Goal: Check status: Check status

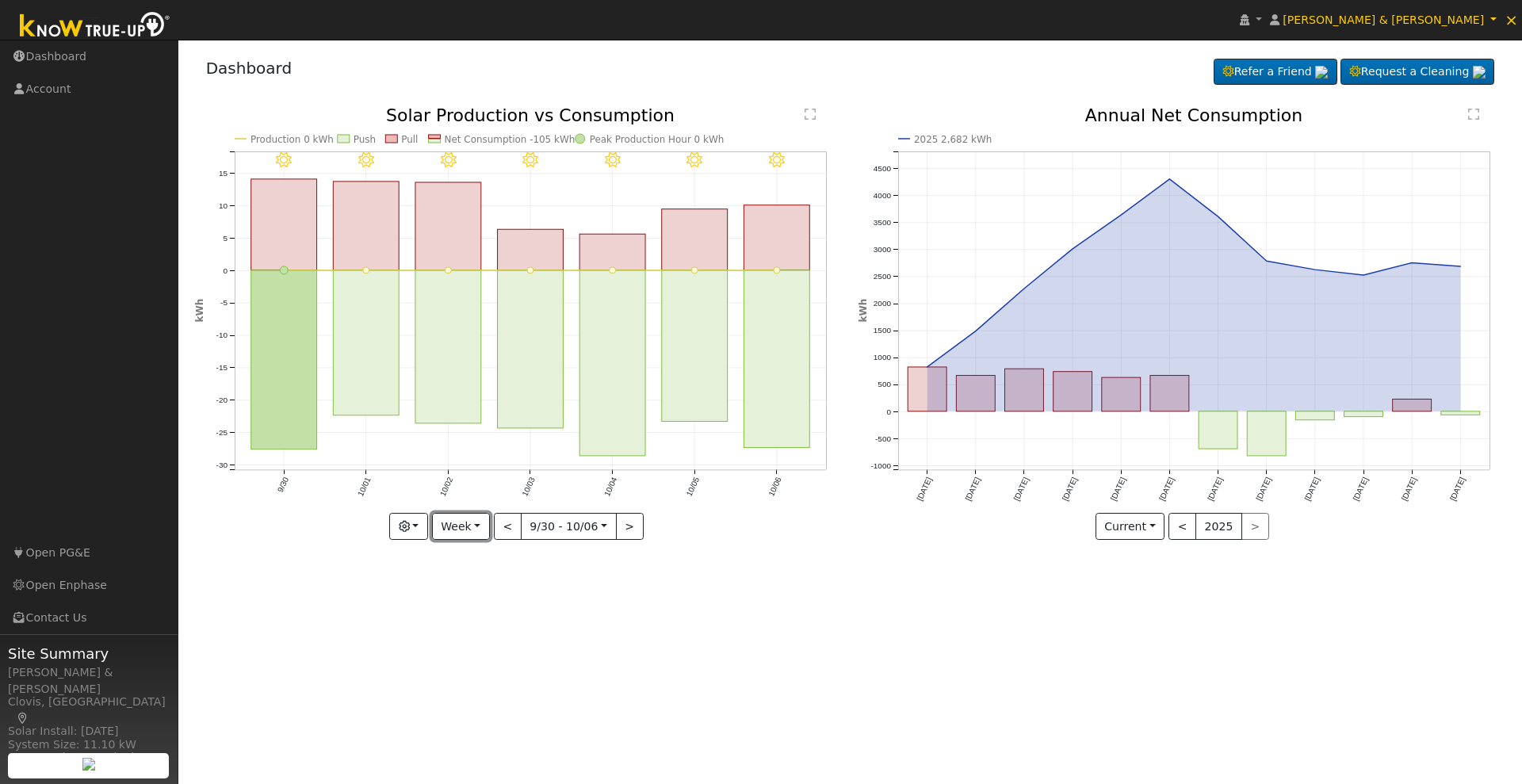
click at [470, 526] on button "Week" at bounding box center [461, 526] width 58 height 27
click at [484, 628] on link "Year" at bounding box center [488, 625] width 110 height 22
type input "[DATE]"
type input "2024"
select select "9"
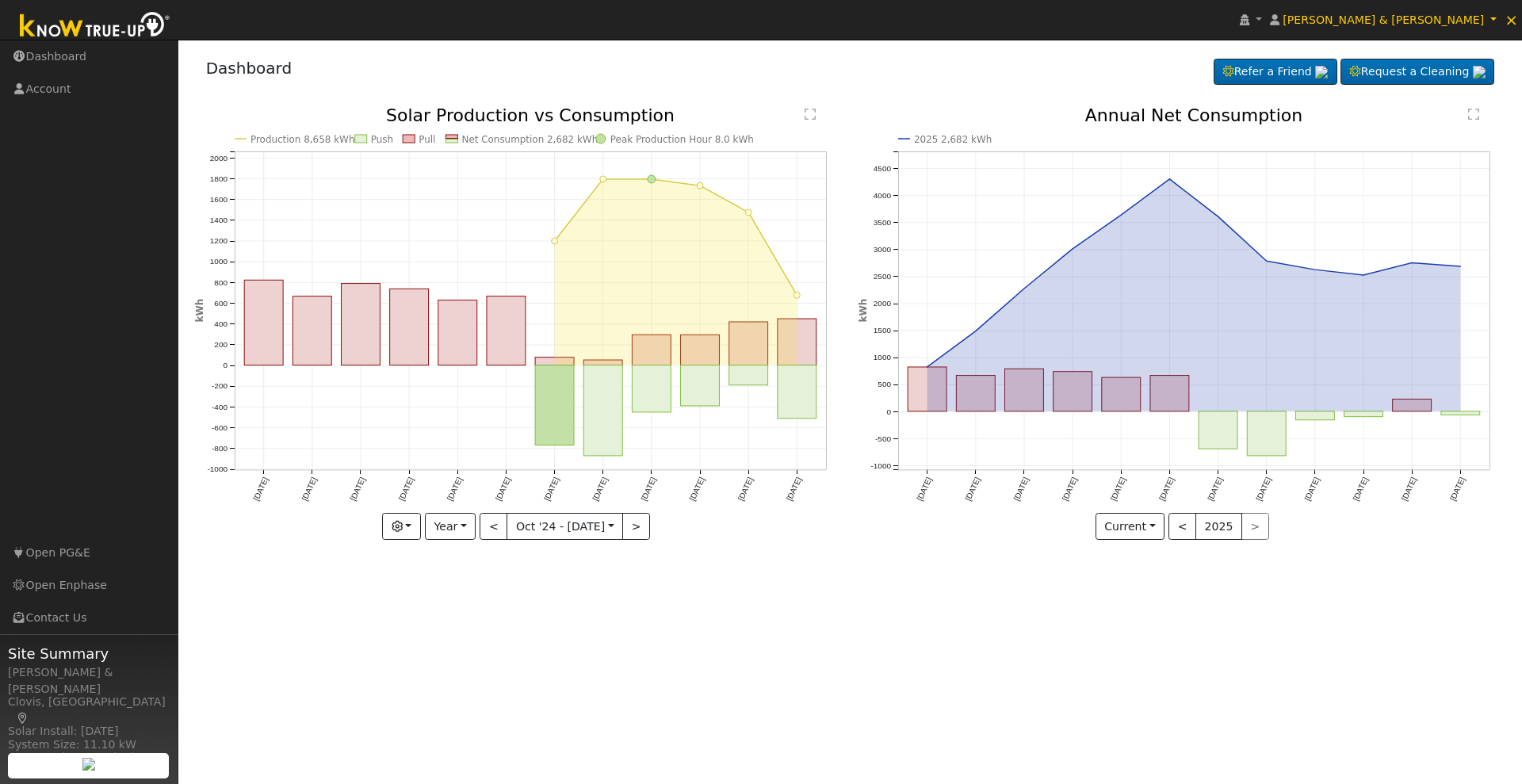
click at [561, 524] on input "[DATE]" at bounding box center [565, 526] width 115 height 25
click at [521, 524] on input "[DATE]" at bounding box center [565, 526] width 115 height 25
click at [453, 530] on button "Year" at bounding box center [450, 526] width 51 height 27
click at [473, 652] on link "Custom" at bounding box center [481, 648] width 110 height 22
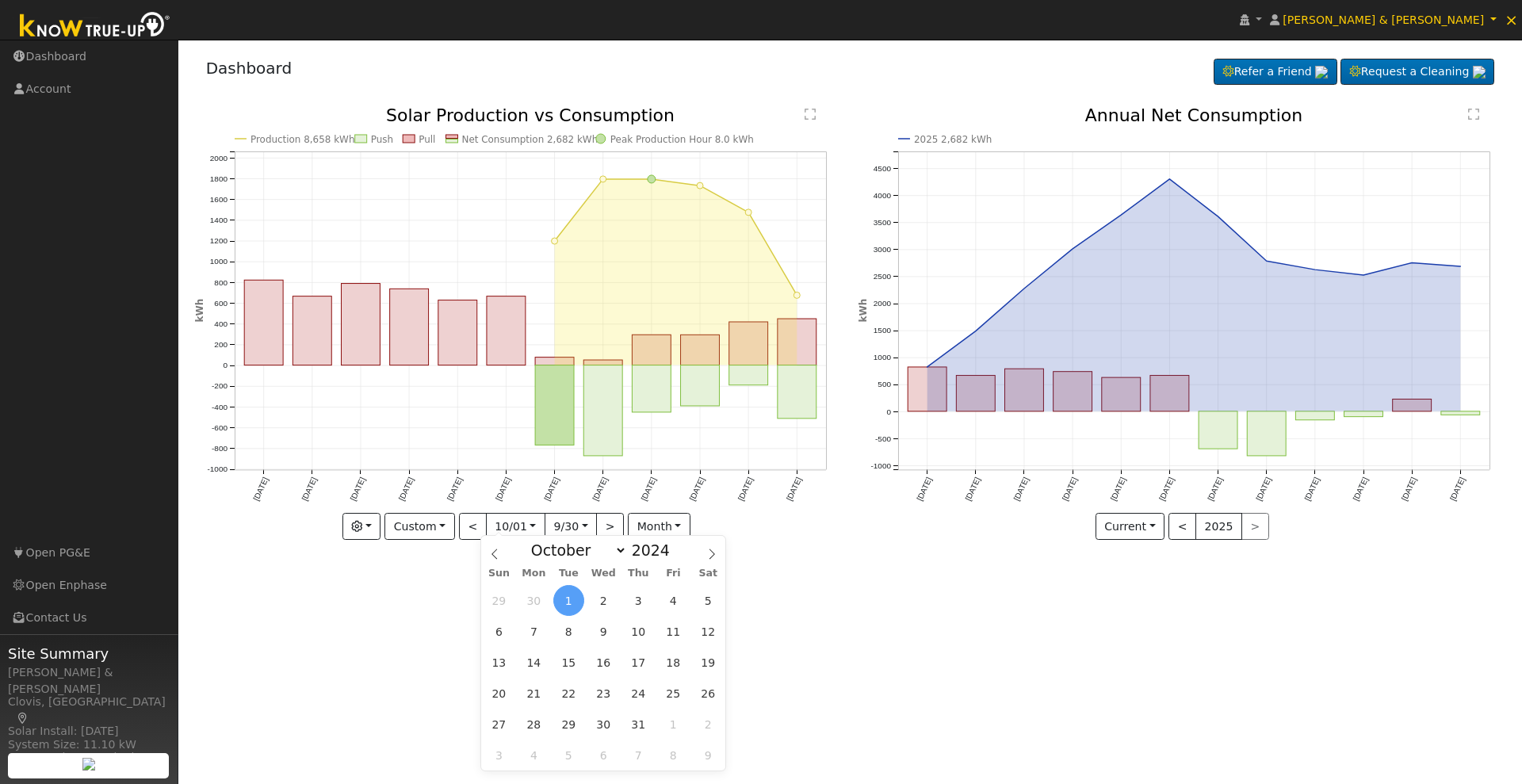
click at [527, 524] on input "2024-10-01" at bounding box center [515, 526] width 58 height 25
click at [497, 559] on span at bounding box center [495, 549] width 27 height 27
click at [495, 550] on icon at bounding box center [495, 554] width 5 height 10
click at [615, 551] on select "January February March April May June July August September October November De…" at bounding box center [575, 550] width 104 height 19
select select "3"
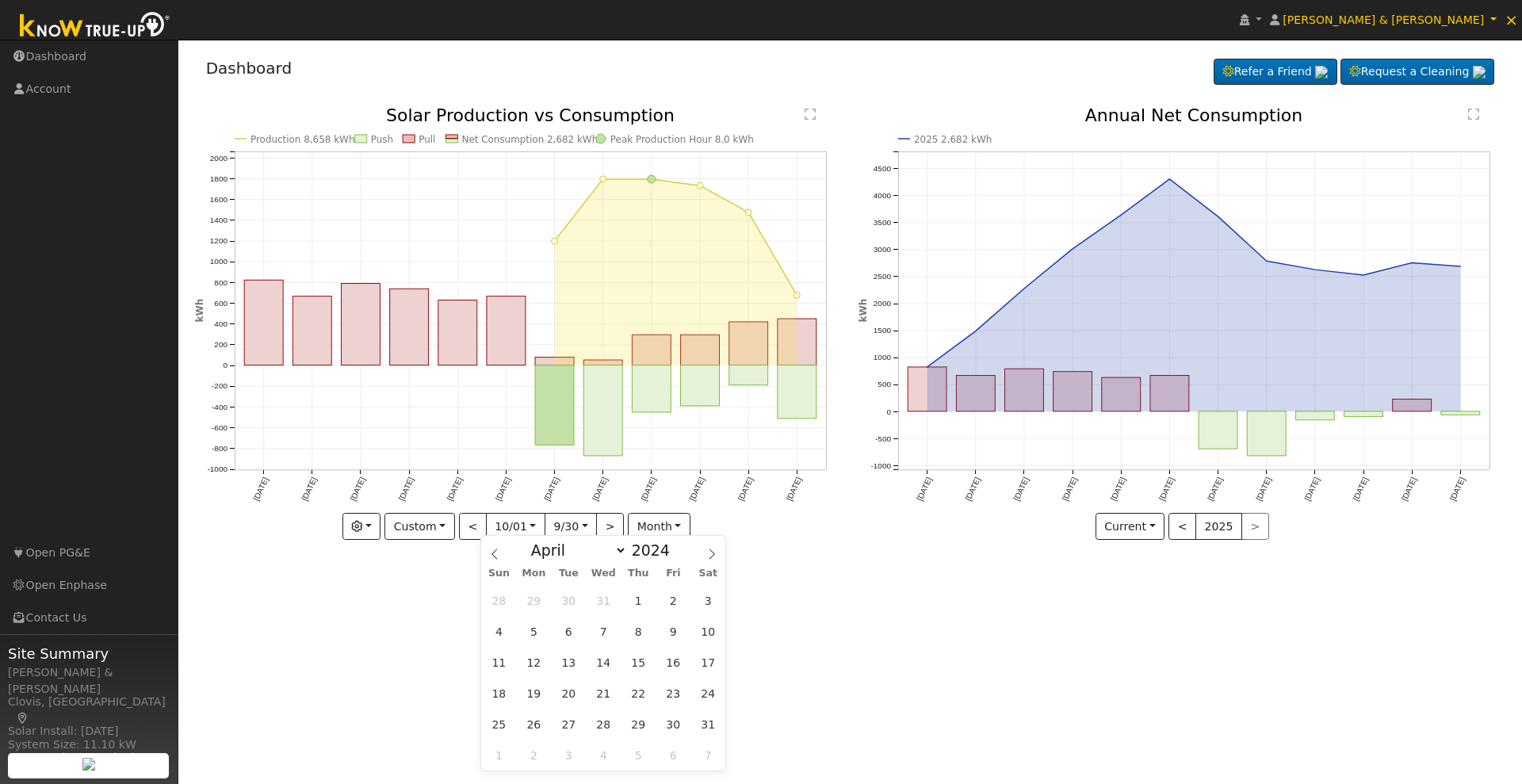
click at [535, 541] on select "January February March April May June July August September October November De…" at bounding box center [575, 550] width 104 height 19
click at [659, 556] on input "2024" at bounding box center [655, 550] width 57 height 17
click at [673, 542] on span at bounding box center [679, 546] width 11 height 9
type input "2024"
click at [881, 654] on div "User Profile First name Last name Email Email Notifications No Emails No Emails…" at bounding box center [850, 412] width 1344 height 745
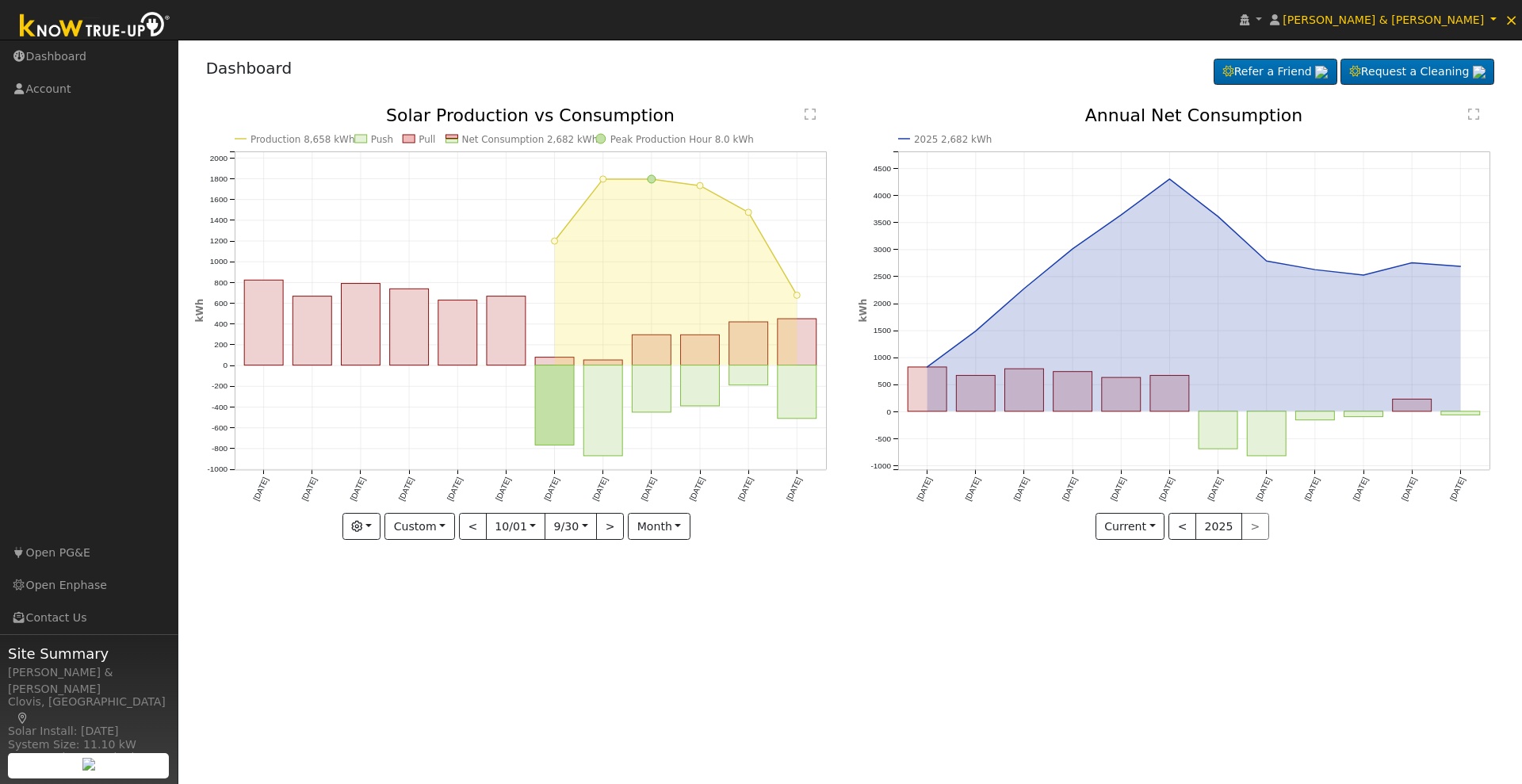
click at [512, 524] on input "2024-10-01" at bounding box center [515, 526] width 58 height 25
click at [607, 558] on select "January February March April May June July August September October November De…" at bounding box center [578, 555] width 104 height 19
select select "3"
click at [538, 545] on select "January February March April May June July August September October November De…" at bounding box center [578, 555] width 104 height 19
click at [677, 549] on span at bounding box center [682, 550] width 11 height 9
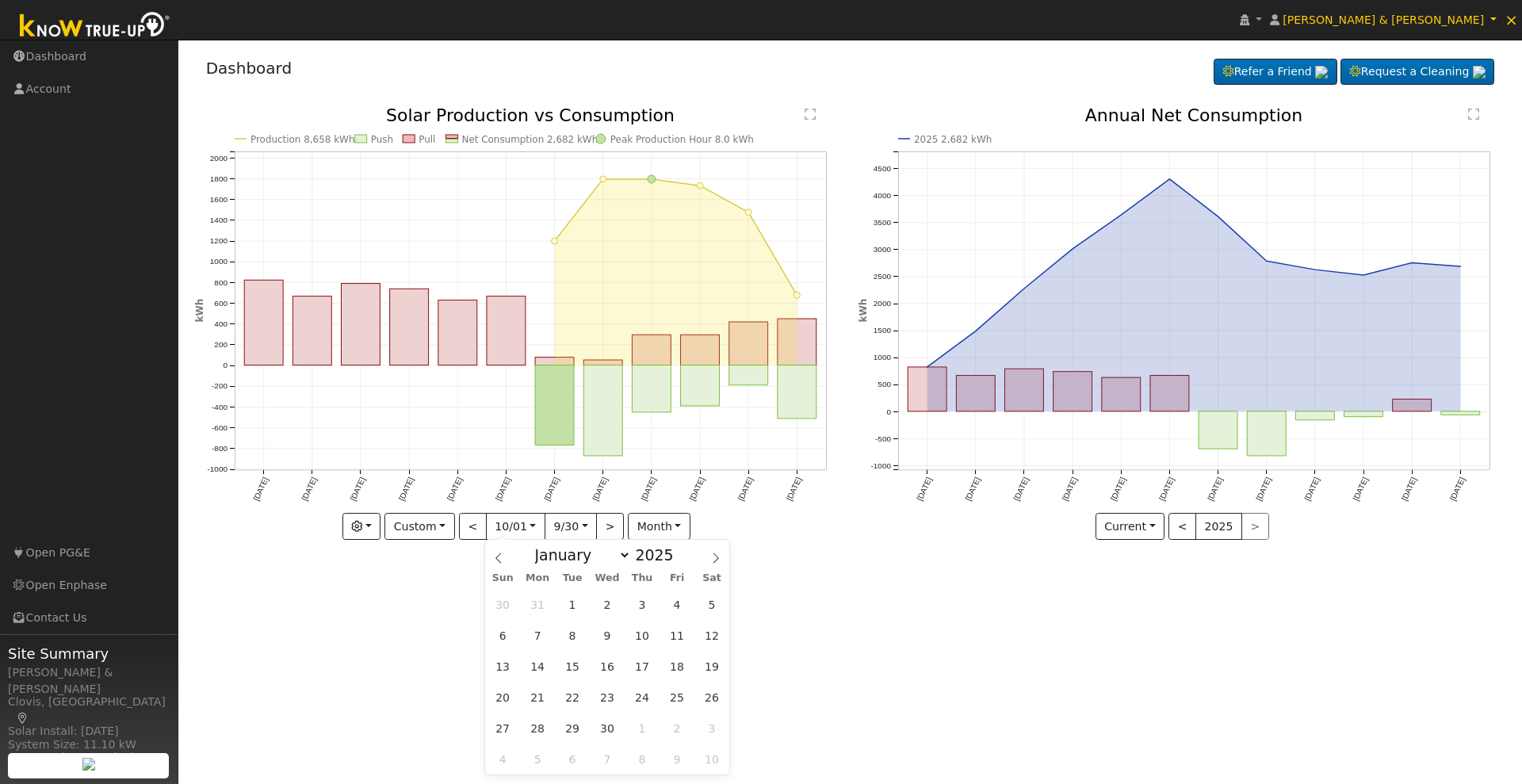
type input "2024"
click at [583, 525] on input "2025-09-30" at bounding box center [570, 526] width 51 height 25
click at [899, 596] on div "User Profile First name Last name Email Email Notifications No Emails No Emails…" at bounding box center [850, 412] width 1344 height 745
click at [530, 525] on input "2024-10-01" at bounding box center [515, 526] width 58 height 25
click at [500, 556] on icon at bounding box center [498, 558] width 11 height 11
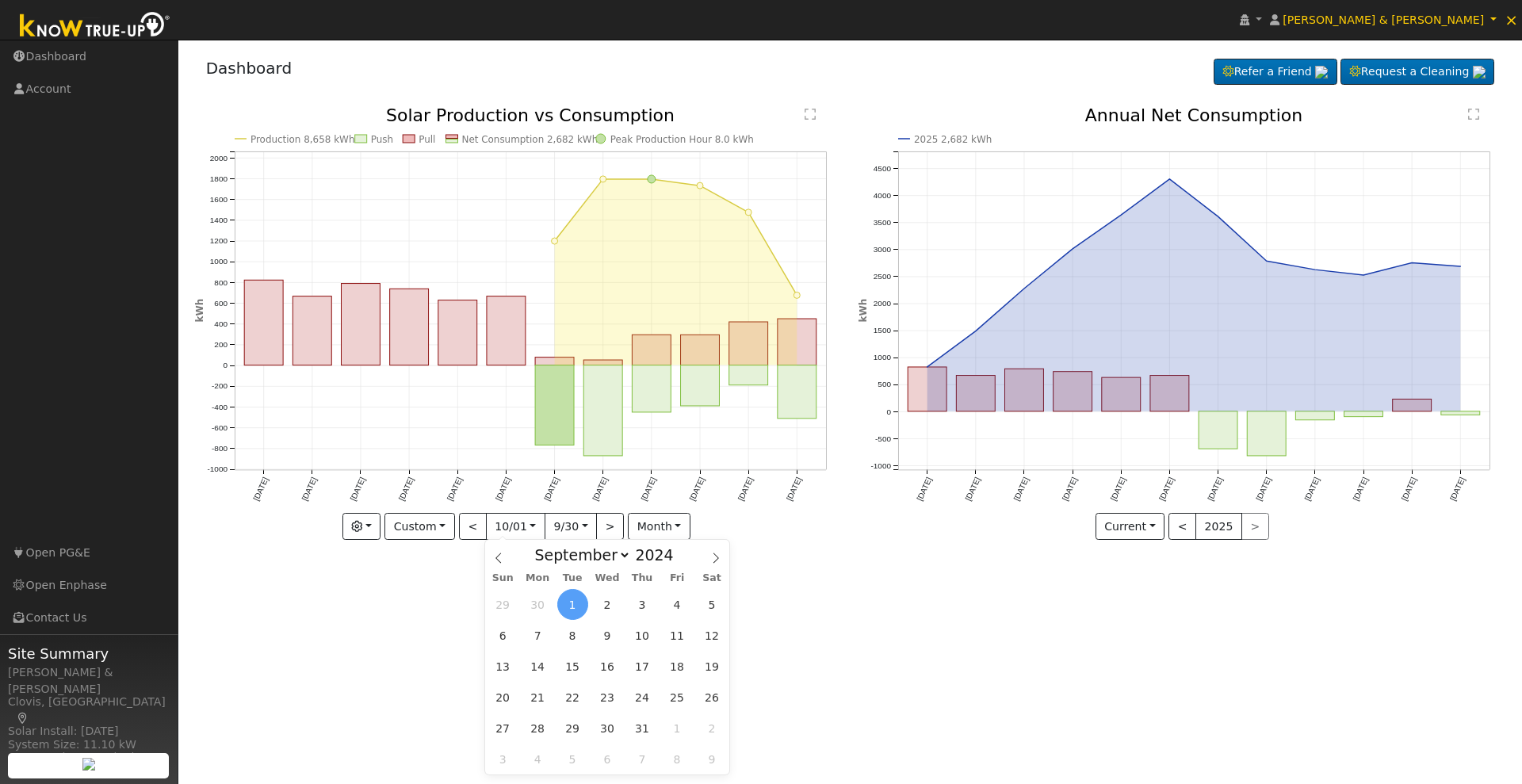
click at [500, 556] on icon at bounding box center [498, 558] width 11 height 11
click at [719, 561] on icon at bounding box center [715, 558] width 11 height 11
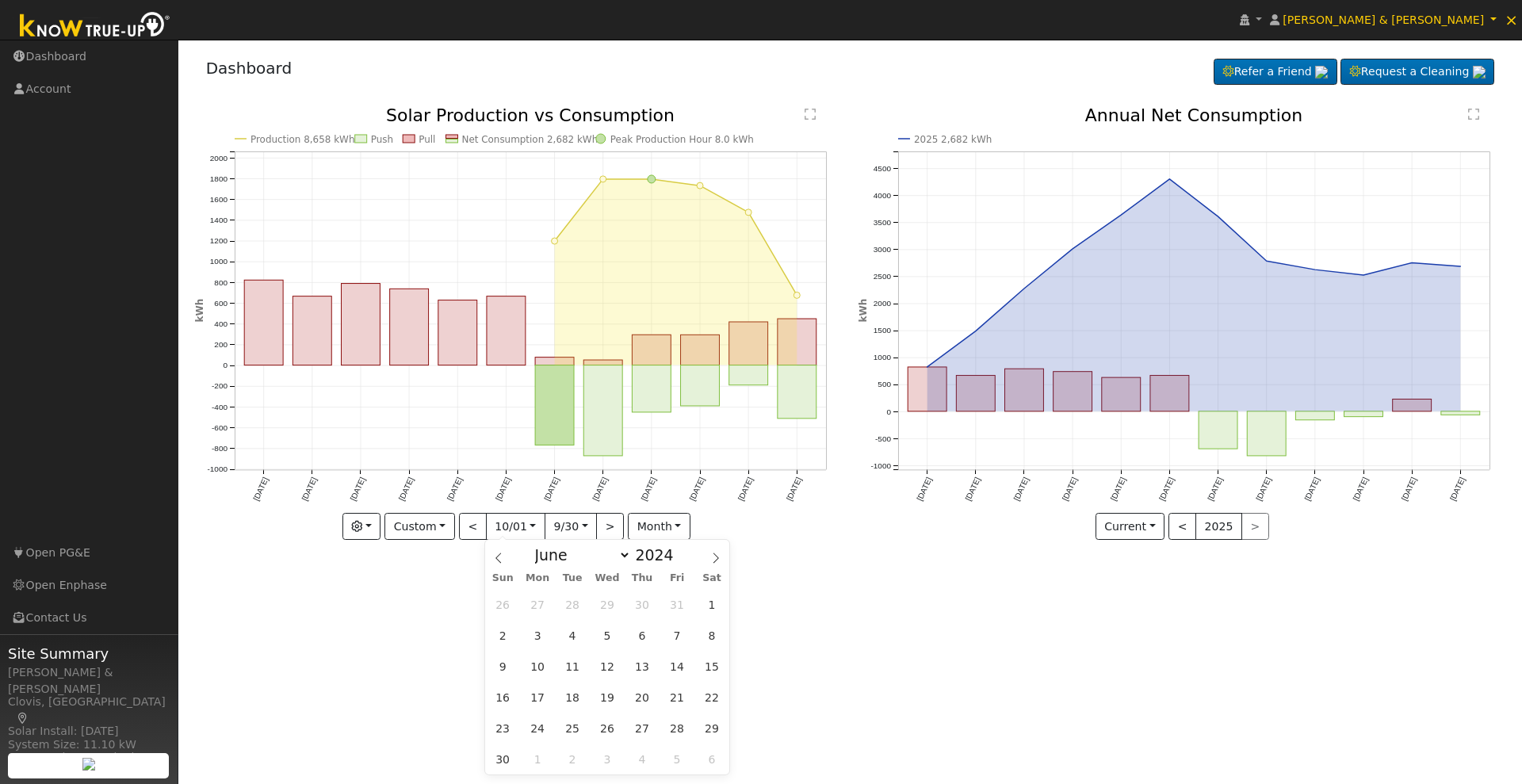
click at [719, 561] on icon at bounding box center [715, 558] width 11 height 11
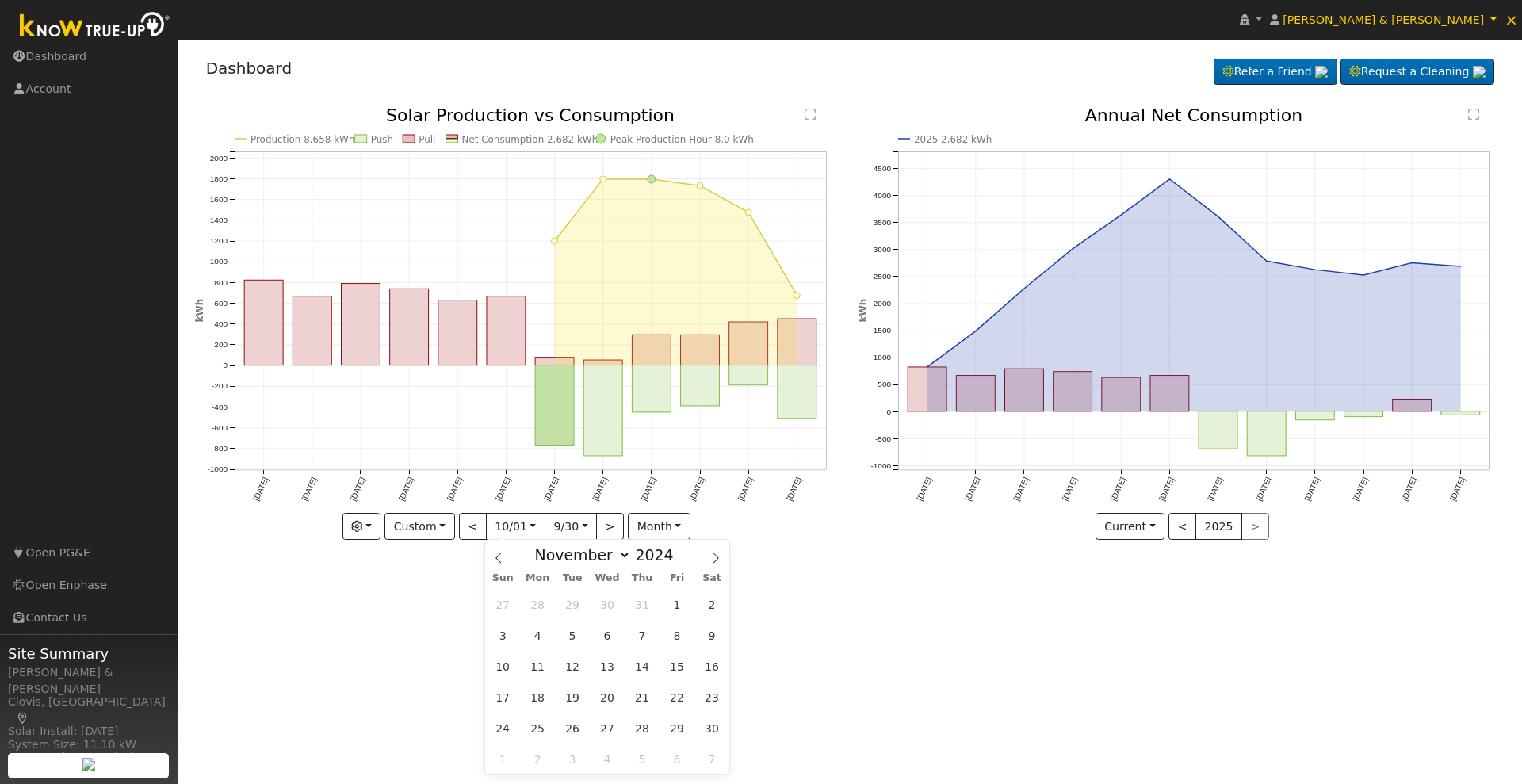
click at [719, 561] on icon at bounding box center [715, 558] width 11 height 11
select select "11"
click at [719, 561] on icon at bounding box center [715, 558] width 11 height 11
type input "2025"
click at [719, 561] on icon at bounding box center [715, 558] width 11 height 11
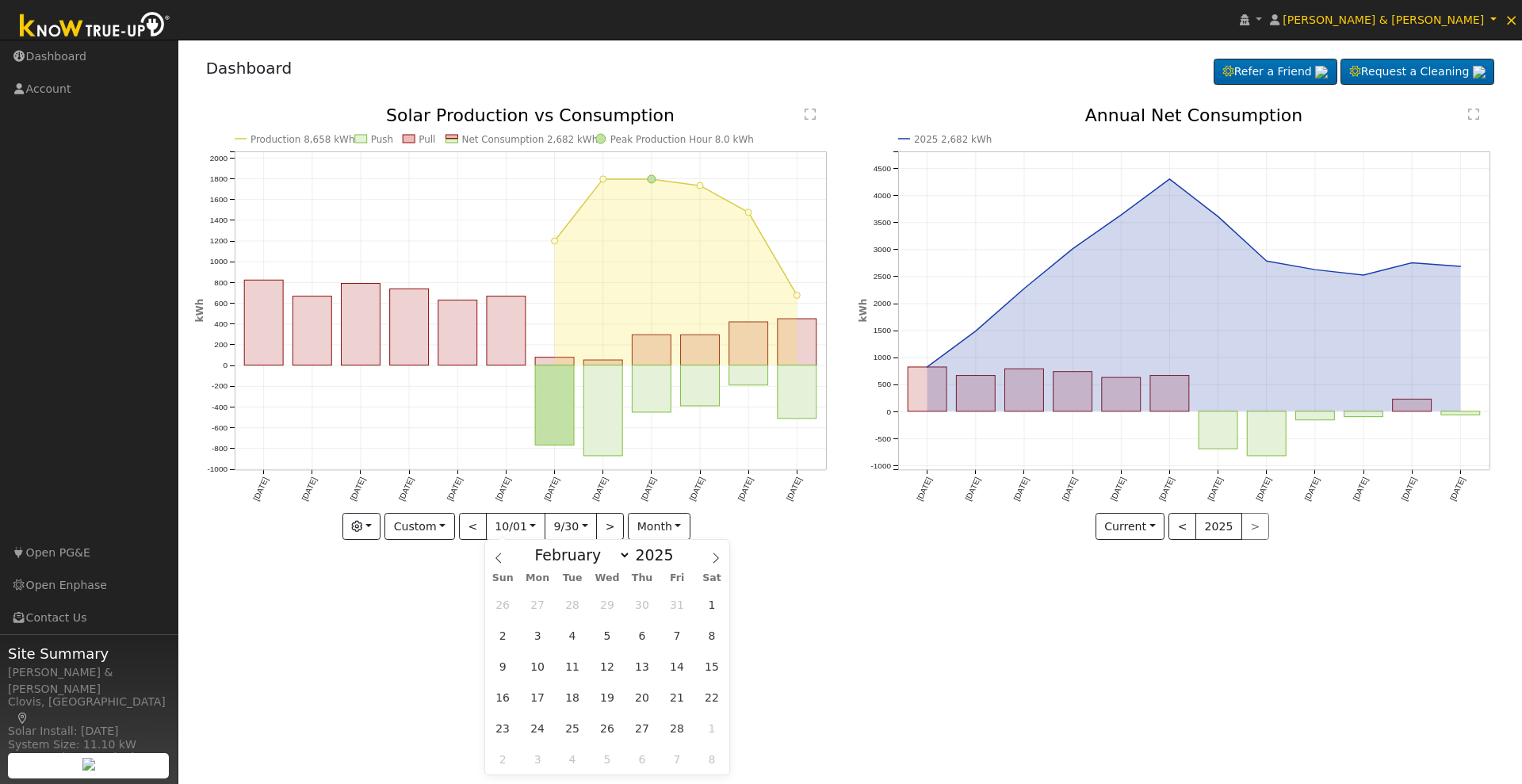
click at [719, 561] on icon at bounding box center [715, 558] width 11 height 11
select select "3"
click at [571, 607] on span "1" at bounding box center [572, 603] width 31 height 31
type input "2025-04-01"
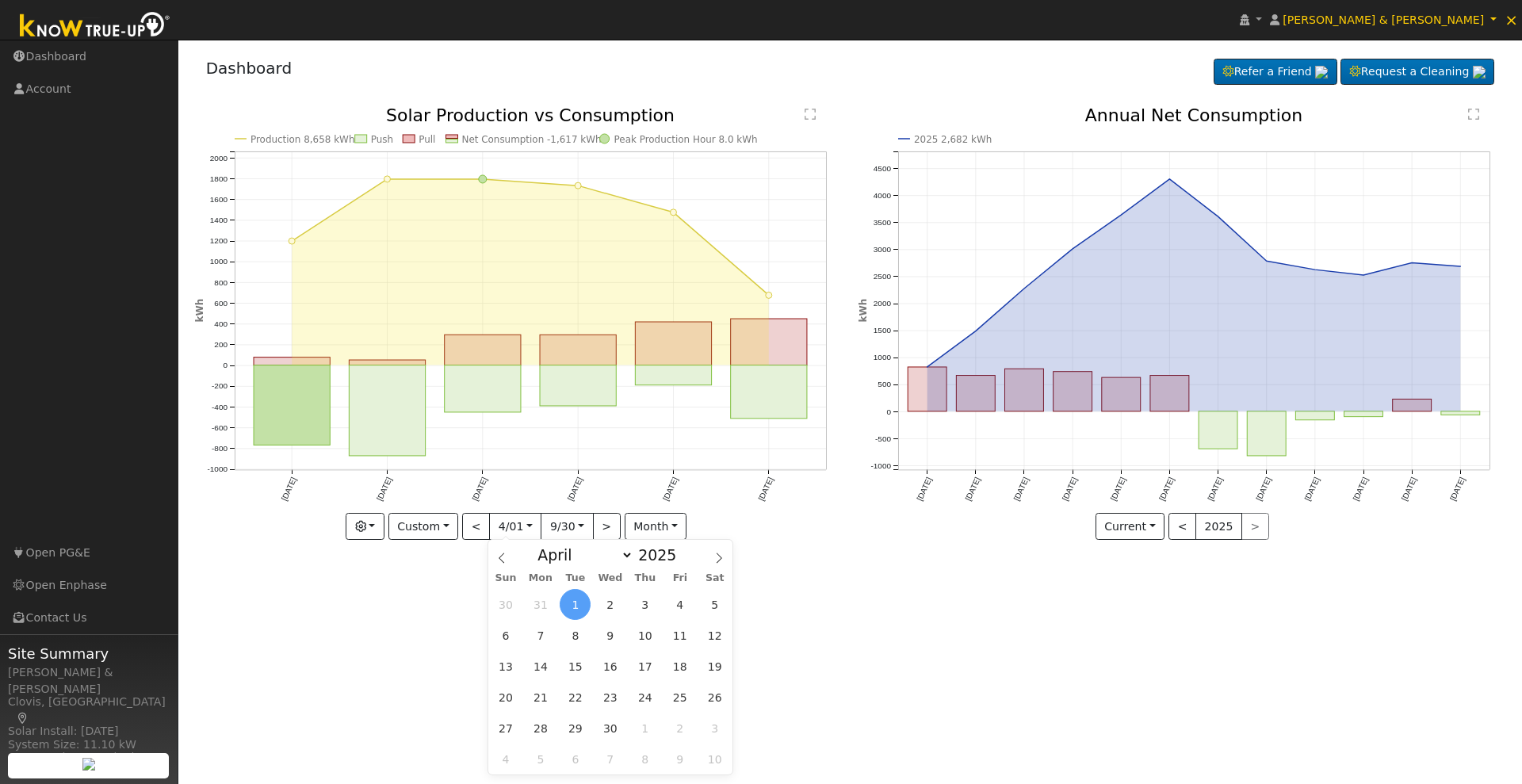
click at [966, 630] on div "User Profile First name Last name Email Email Notifications No Emails No Emails…" at bounding box center [850, 412] width 1344 height 745
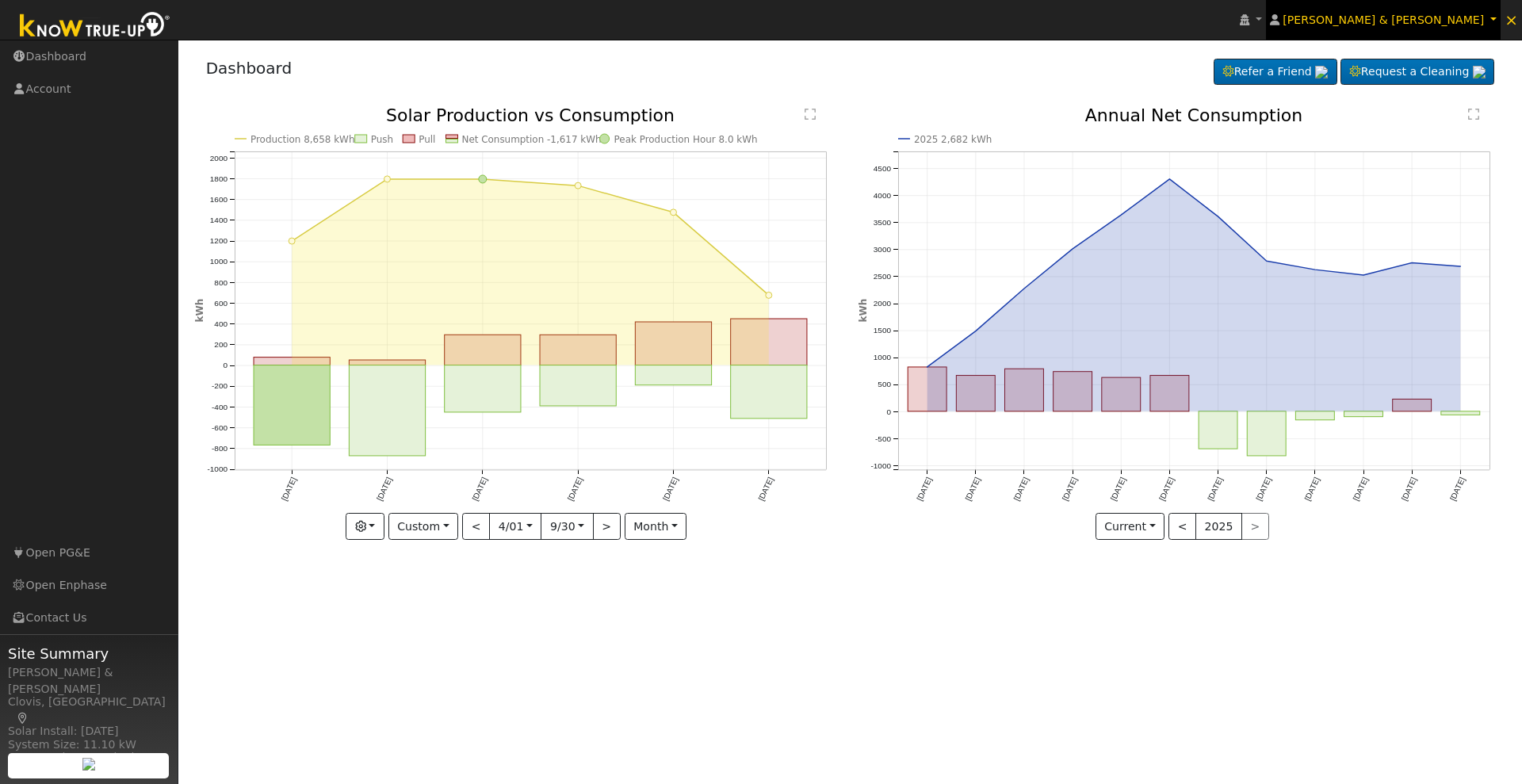
click at [1423, 13] on span "Syndi & William Day" at bounding box center [1383, 19] width 201 height 13
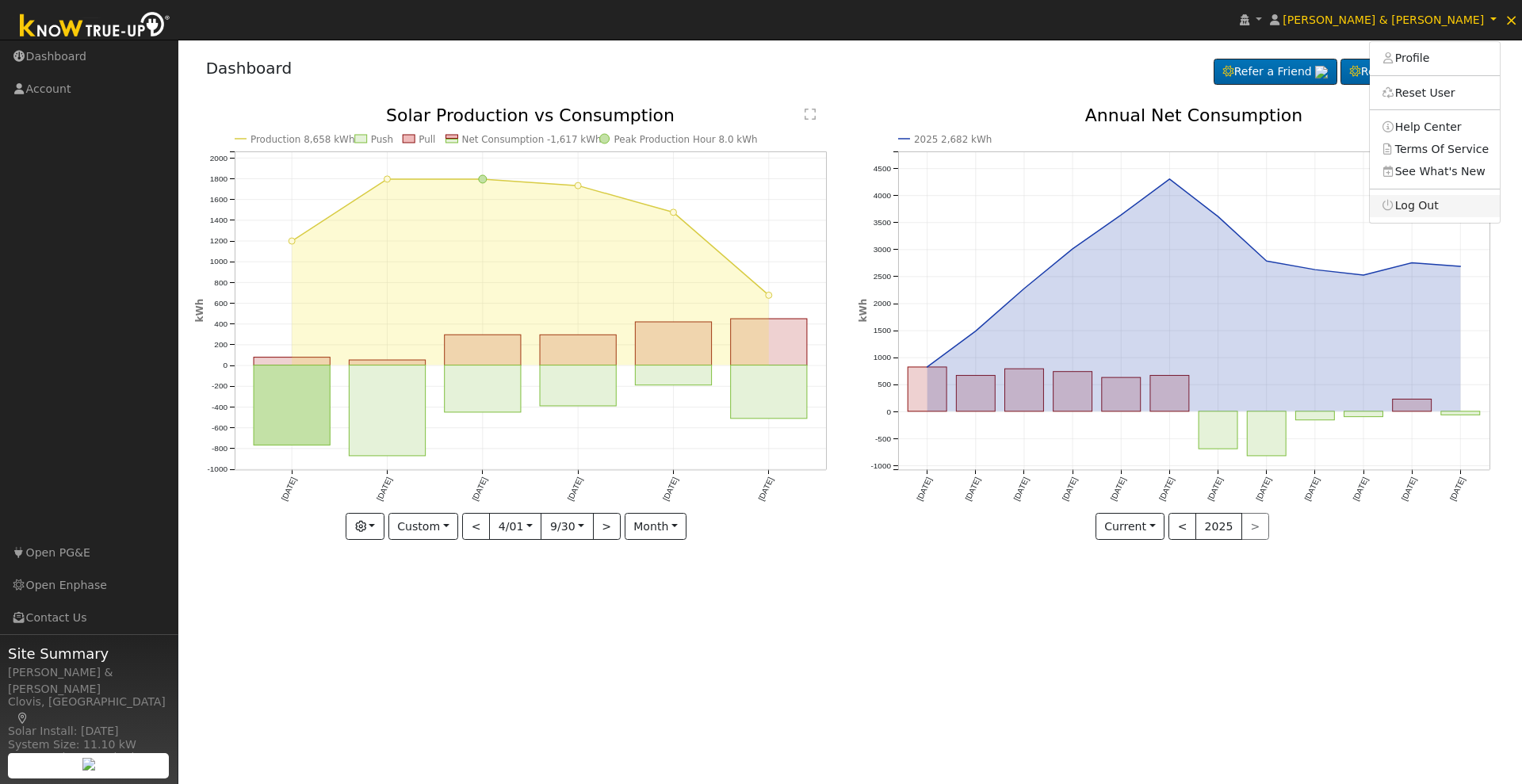
click at [1450, 208] on link "Log Out" at bounding box center [1435, 206] width 130 height 22
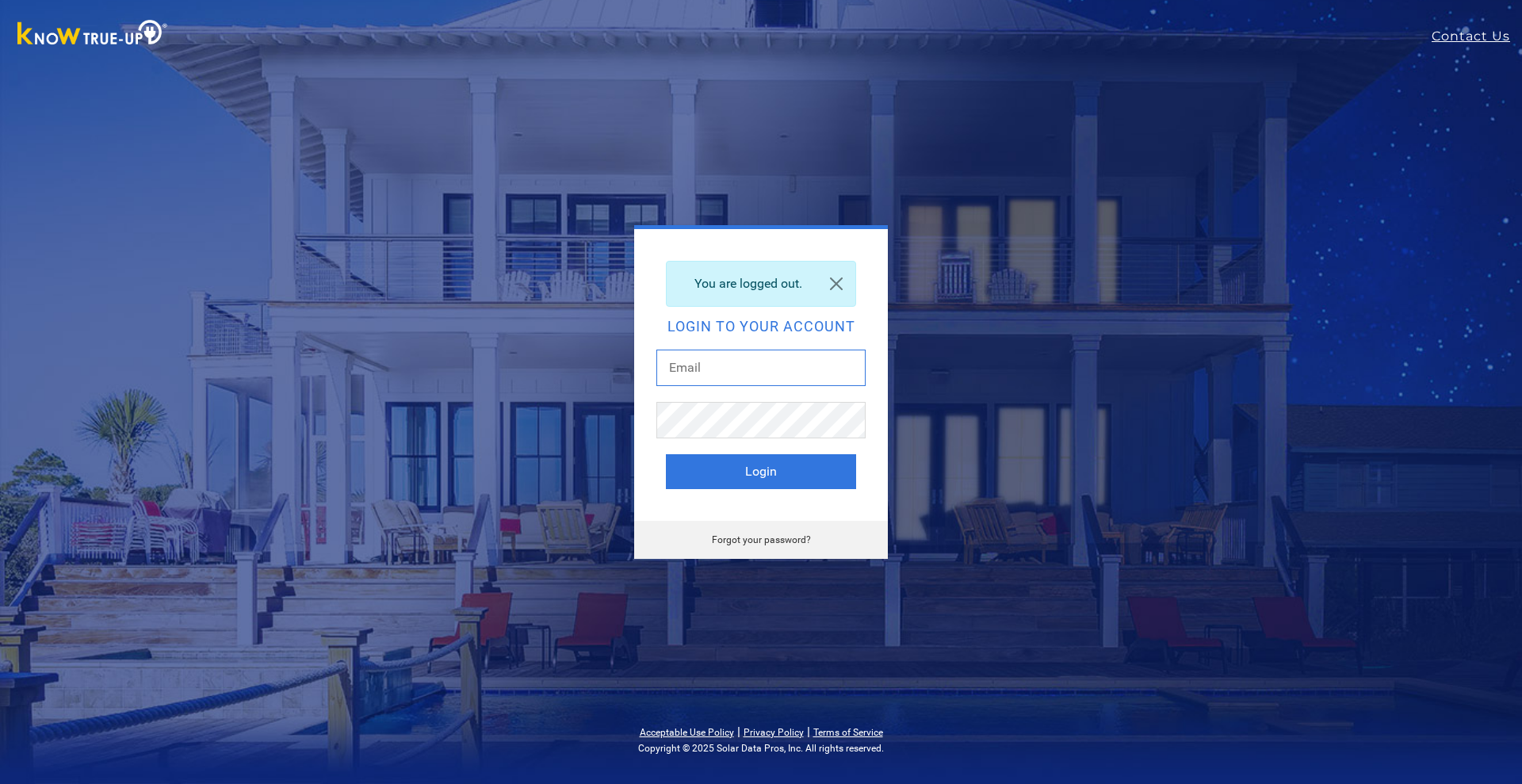
click at [730, 376] on input "text" at bounding box center [761, 368] width 209 height 37
type input "[EMAIL_ADDRESS][DOMAIN_NAME]"
click at [809, 473] on button "Login" at bounding box center [761, 472] width 190 height 35
